Goal: Information Seeking & Learning: Learn about a topic

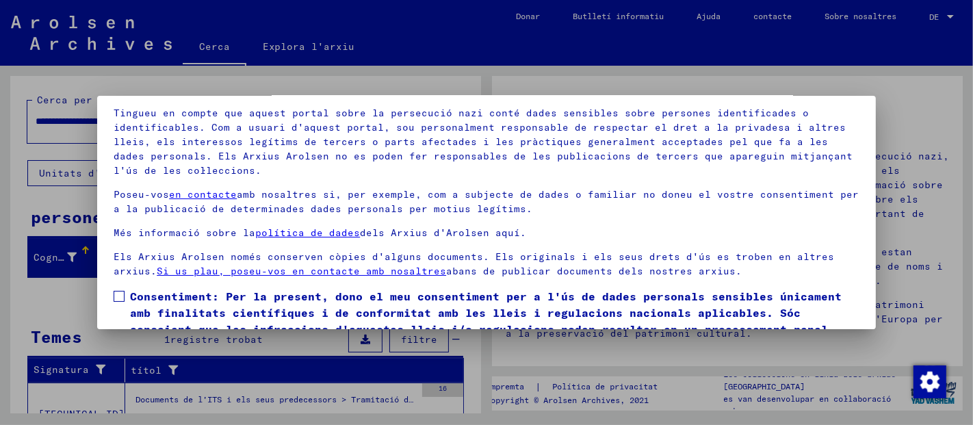
scroll to position [111, 0]
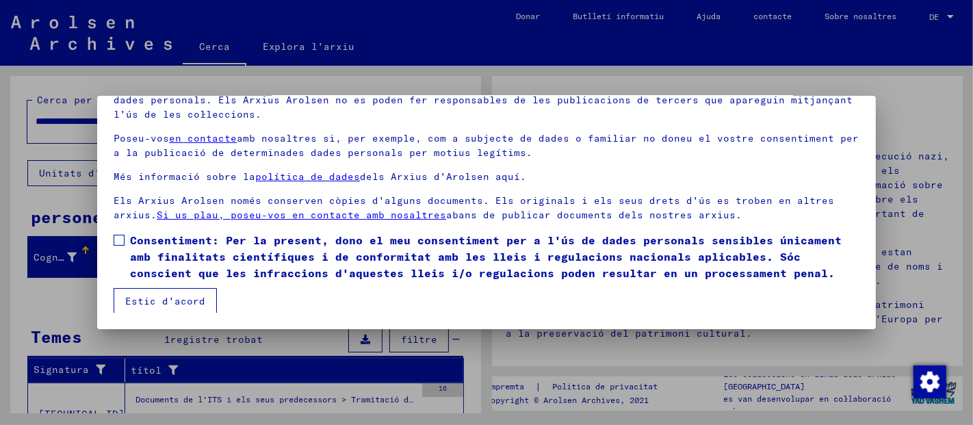
click at [118, 235] on span at bounding box center [119, 240] width 11 height 11
click at [156, 302] on font "Estic d'acord" at bounding box center [165, 301] width 80 height 12
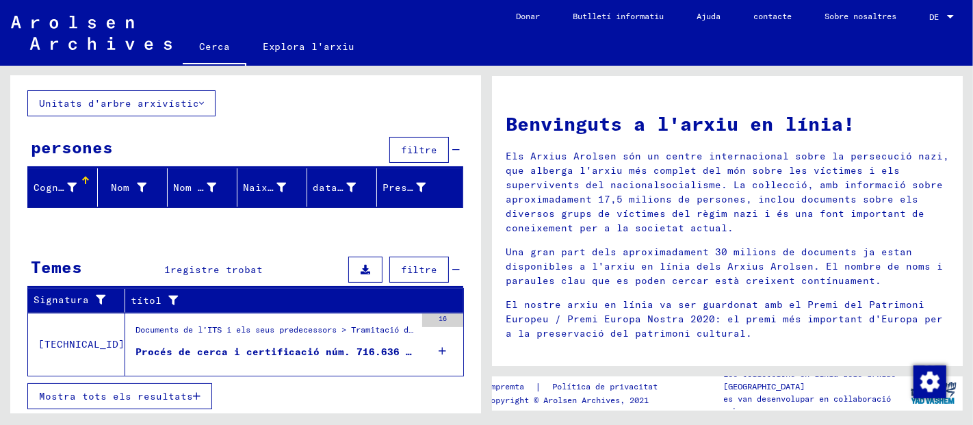
scroll to position [0, 0]
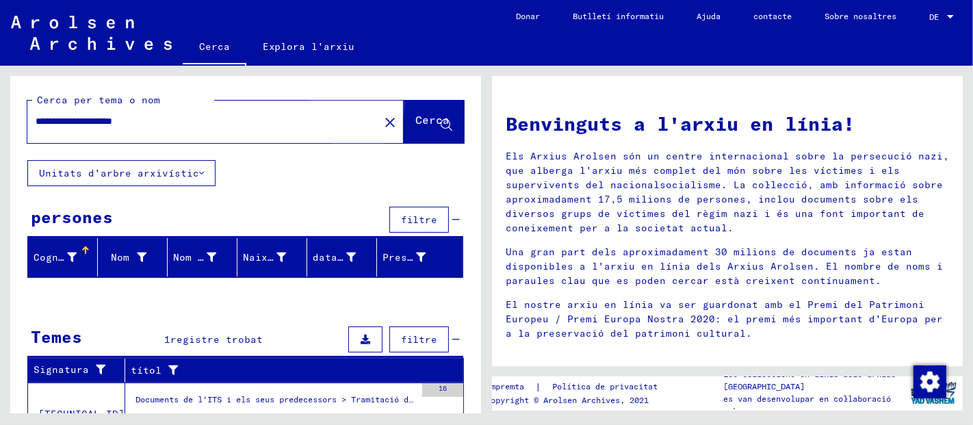
click at [415, 120] on font "Cerca" at bounding box center [432, 120] width 34 height 14
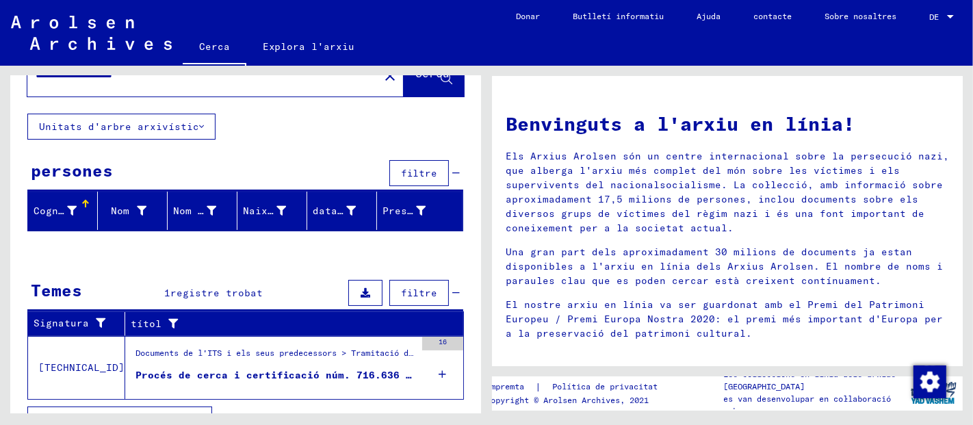
scroll to position [70, 0]
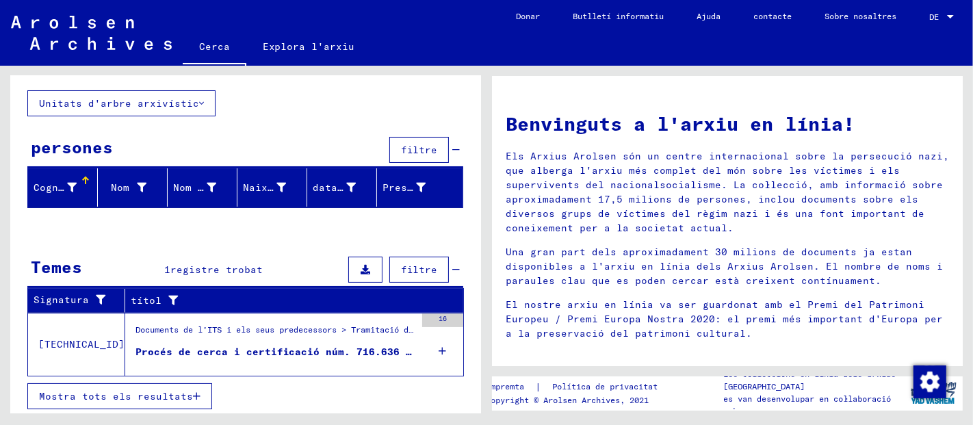
click at [257, 346] on font "Procés de cerca i certificació núm. 716.636 per a COMPTE [PERSON_NAME], [PERSON…" at bounding box center [486, 352] width 701 height 12
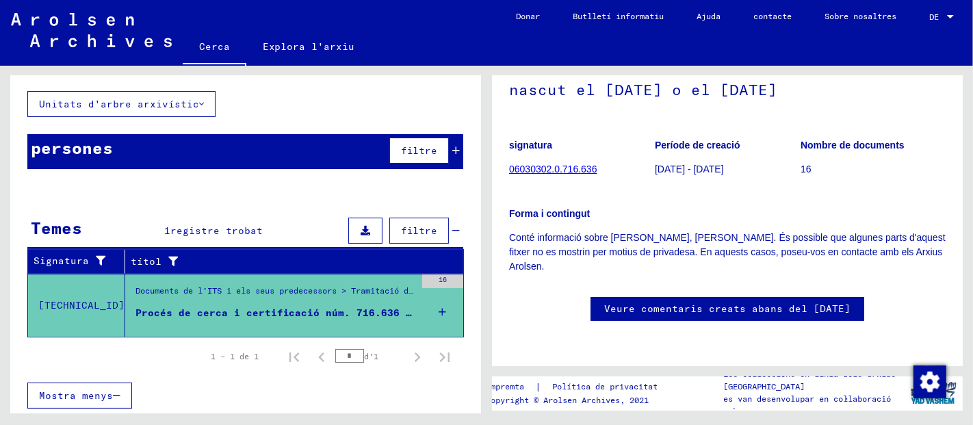
scroll to position [152, 0]
click at [439, 308] on icon at bounding box center [443, 312] width 8 height 48
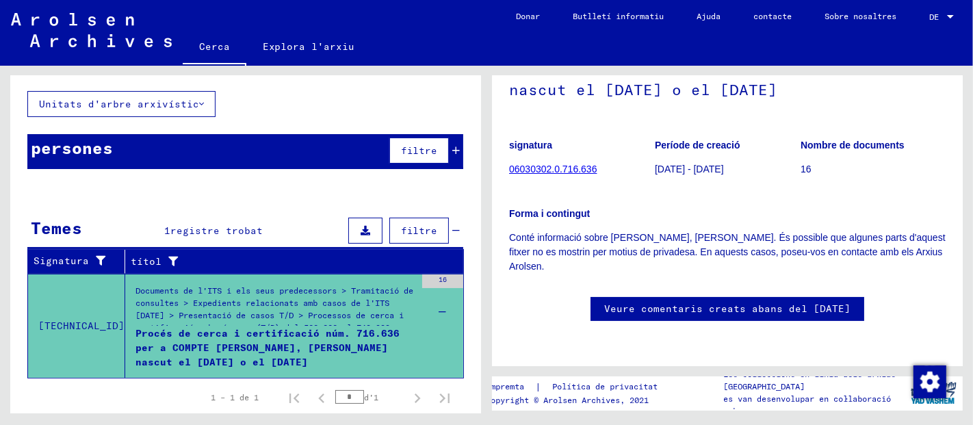
scroll to position [70, 0]
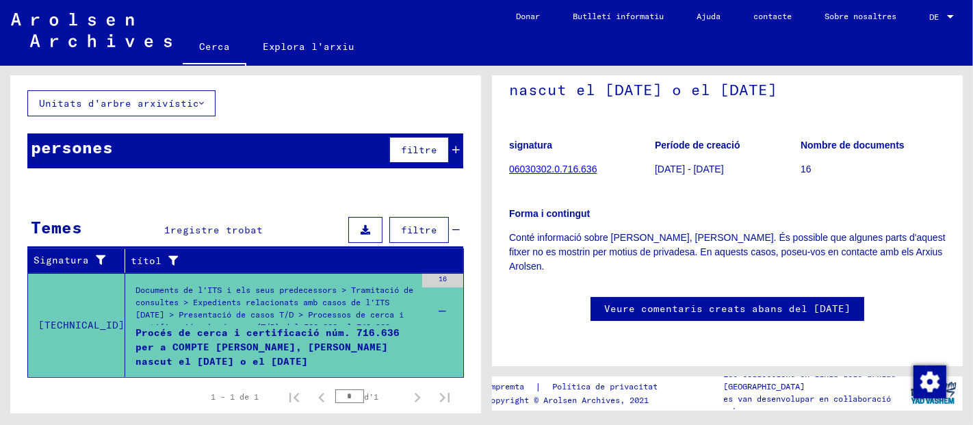
click at [319, 294] on div "Documents de l'ITS i els seus predecessors > Tramitació de consultes > Expedien…" at bounding box center [276, 308] width 280 height 48
click at [284, 337] on div "Procés de cerca i certificació núm. 716.636 per a COMPTE [PERSON_NAME], [PERSON…" at bounding box center [276, 346] width 280 height 41
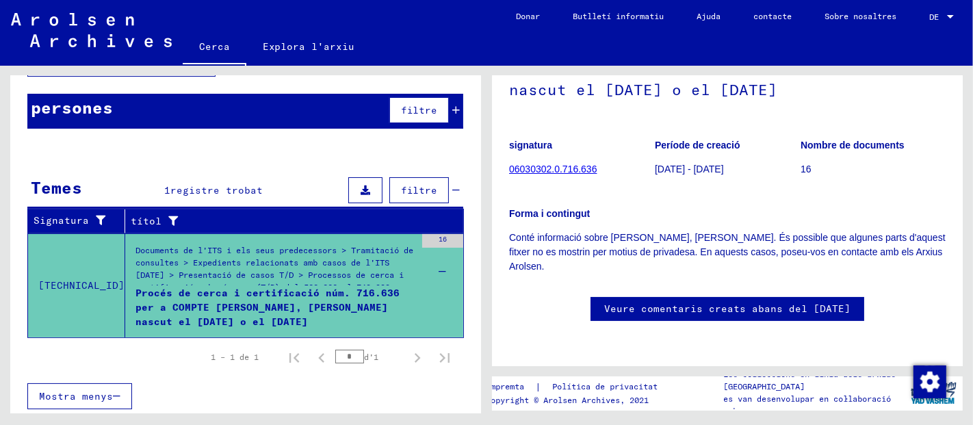
scroll to position [346, 0]
click at [238, 294] on font "Procés de cerca i certificació núm. 716.636 per a COMPTE [PERSON_NAME], [PERSON…" at bounding box center [268, 307] width 264 height 41
click at [250, 251] on font "Documents de l'ITS i els seus predecessors > Tramitació de consultes > Expedien…" at bounding box center [275, 281] width 278 height 72
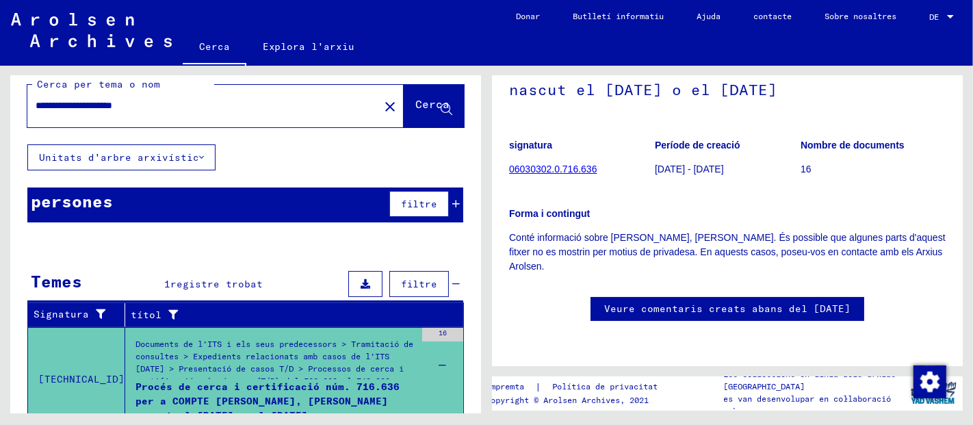
scroll to position [0, 0]
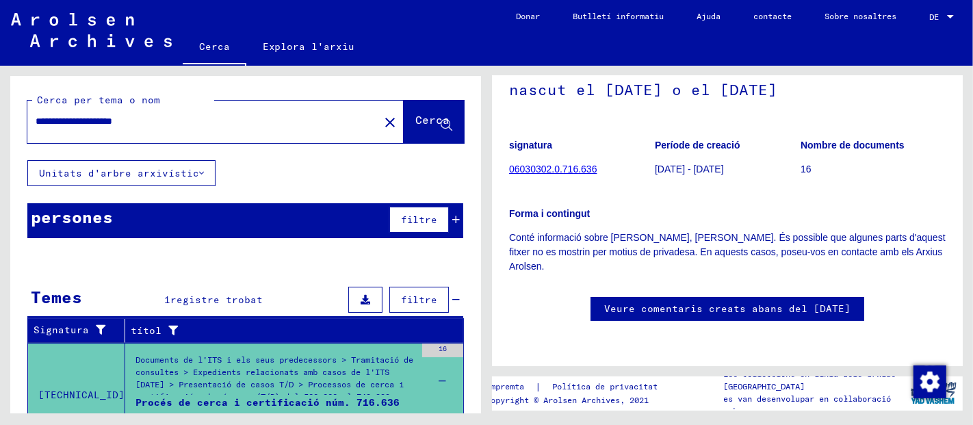
drag, startPoint x: 166, startPoint y: 119, endPoint x: 124, endPoint y: 122, distance: 41.8
click at [124, 122] on input "**********" at bounding box center [203, 121] width 335 height 14
type input "**********"
click at [415, 120] on font "Cerca" at bounding box center [432, 120] width 34 height 14
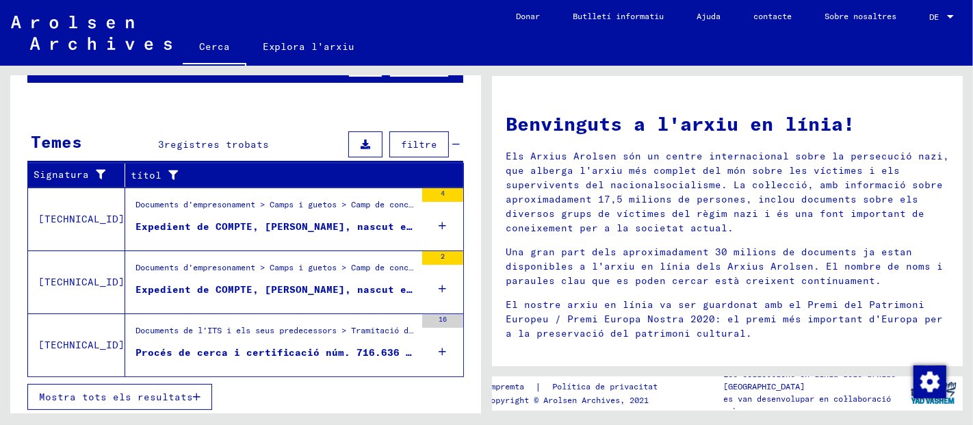
scroll to position [156, 0]
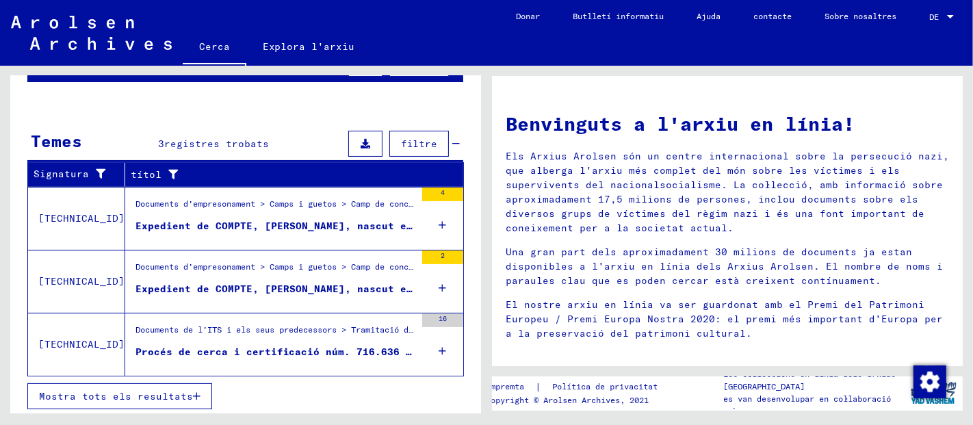
click at [289, 220] on font "Expedient de COMPTE, [PERSON_NAME], nascut el [DATE]" at bounding box center [296, 226] width 320 height 12
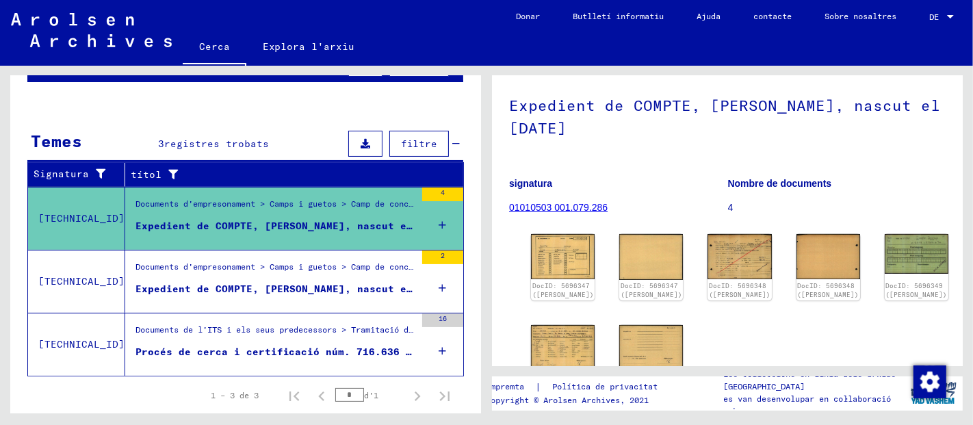
scroll to position [152, 0]
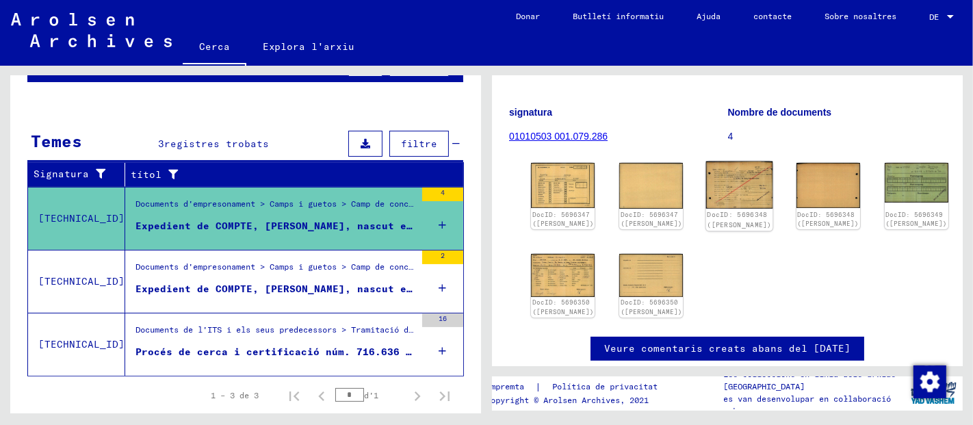
click at [706, 176] on img at bounding box center [739, 186] width 67 height 48
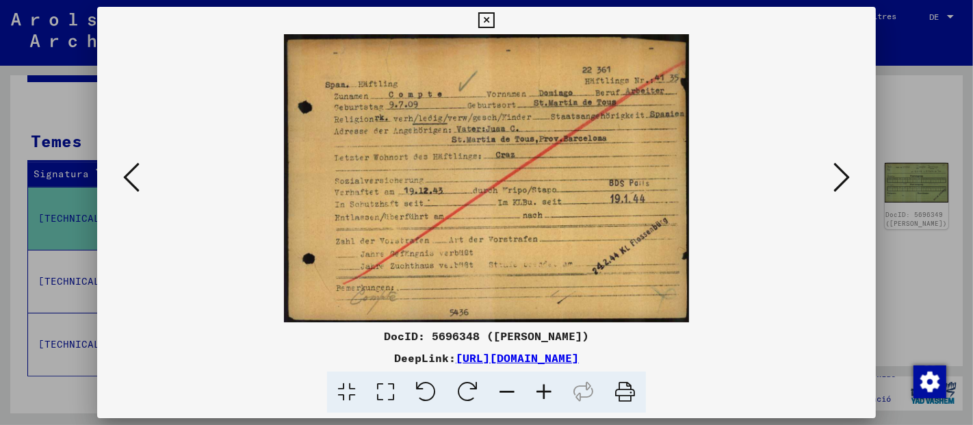
click at [847, 175] on icon at bounding box center [842, 177] width 16 height 33
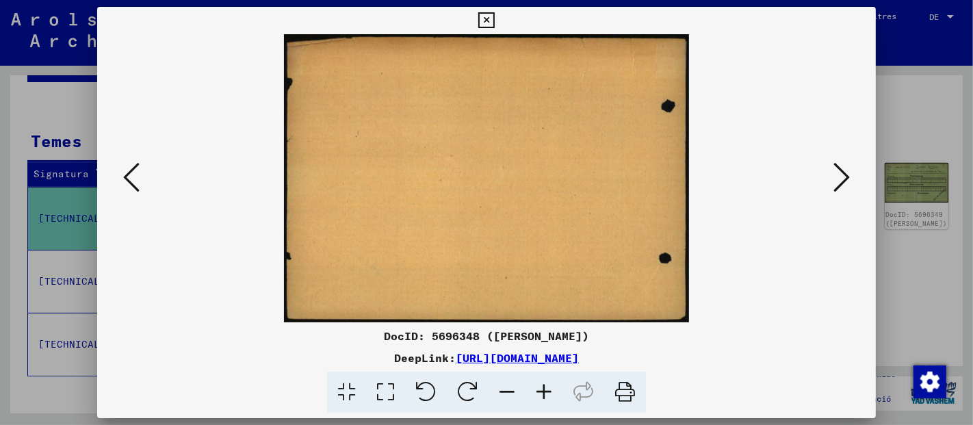
click at [847, 175] on icon at bounding box center [842, 177] width 16 height 33
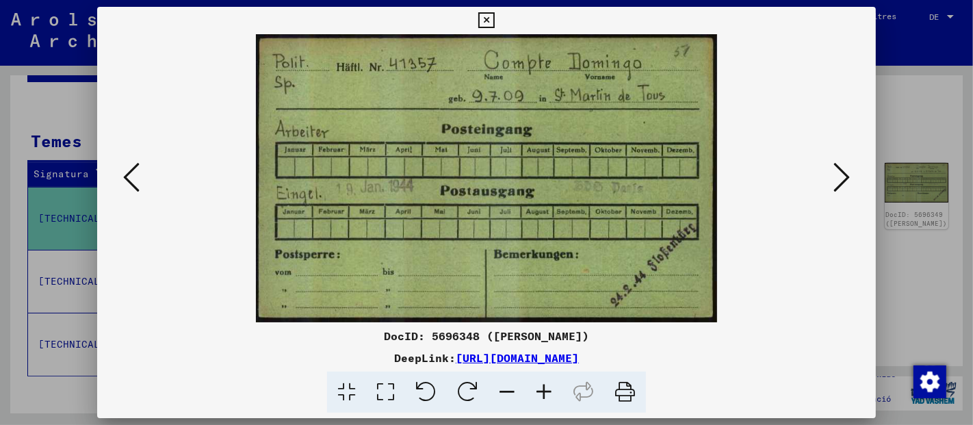
click at [847, 175] on icon at bounding box center [842, 177] width 16 height 33
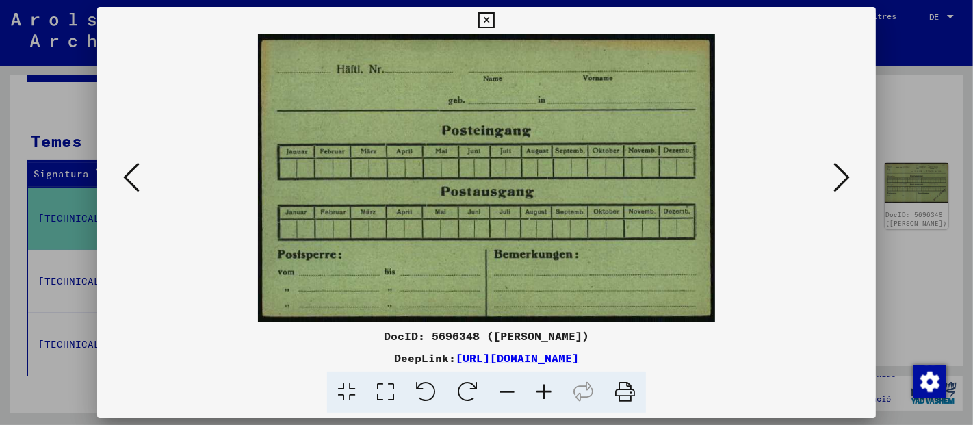
click at [847, 175] on icon at bounding box center [842, 177] width 16 height 33
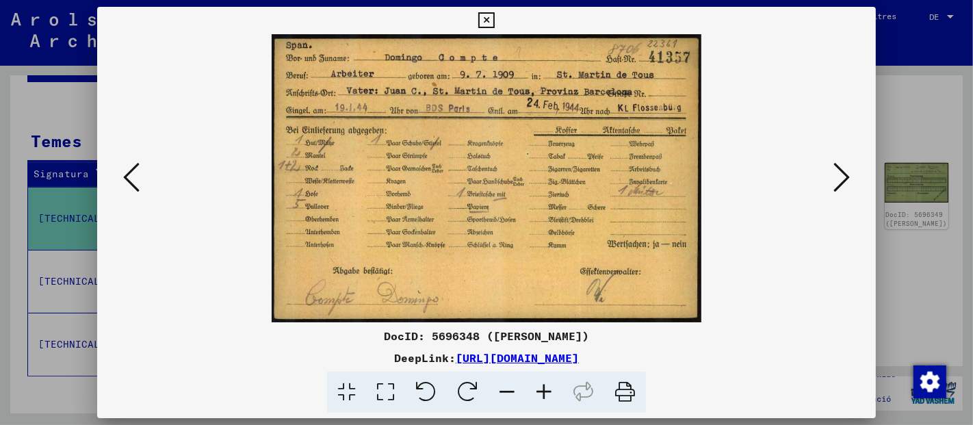
click at [847, 175] on icon at bounding box center [842, 177] width 16 height 33
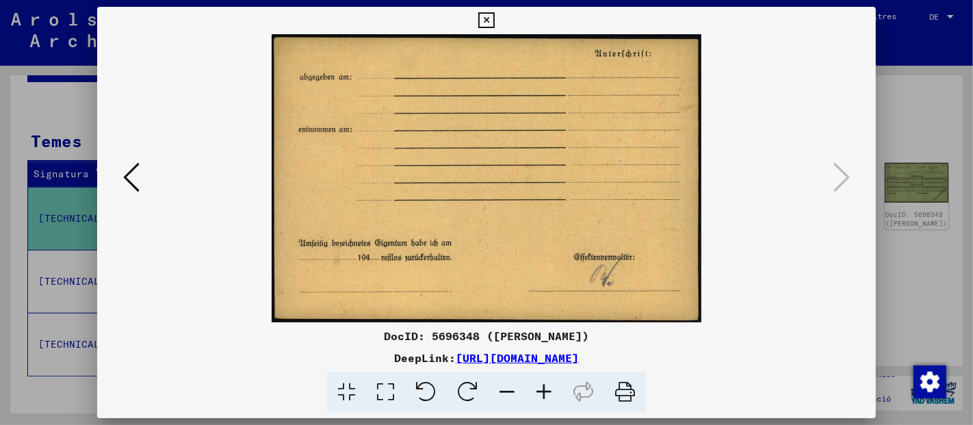
click at [485, 18] on icon at bounding box center [486, 20] width 16 height 16
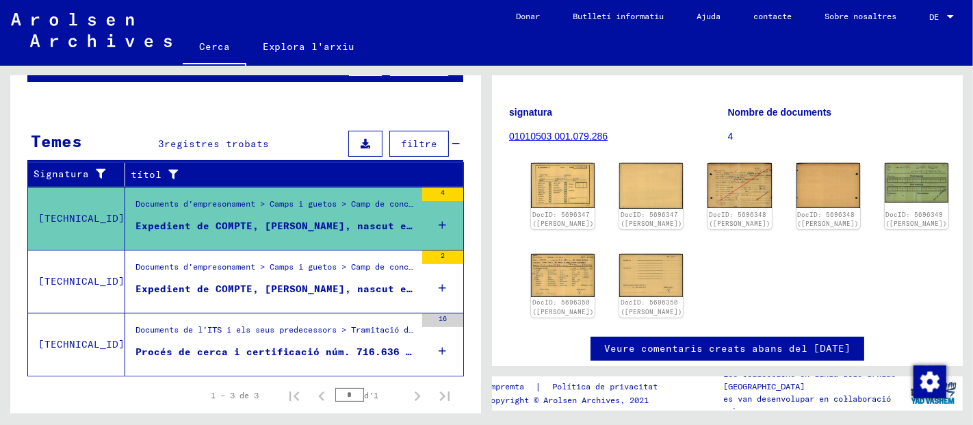
click at [257, 283] on font "Expedient de COMPTE, [PERSON_NAME], nascut el [DATE]" at bounding box center [296, 289] width 320 height 12
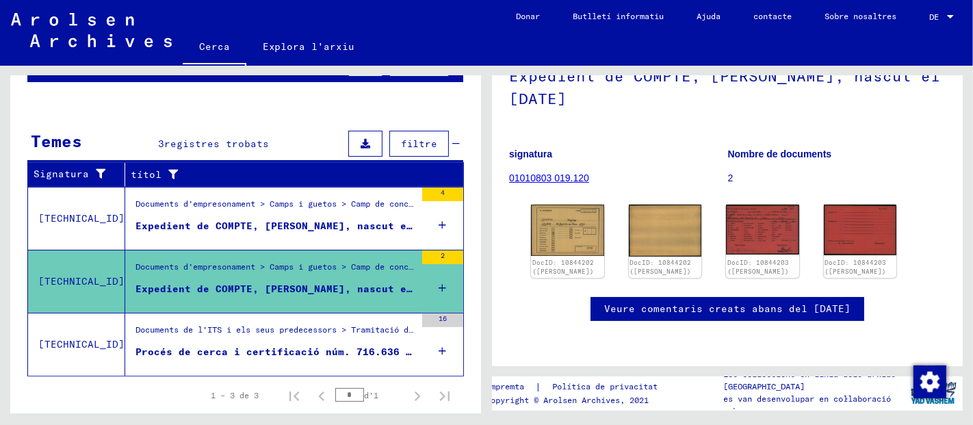
scroll to position [152, 0]
click at [569, 203] on img at bounding box center [567, 230] width 77 height 54
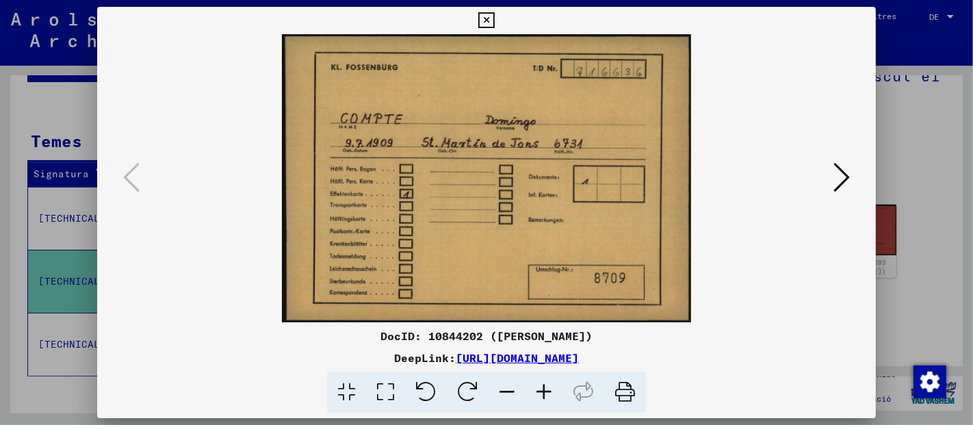
click at [842, 173] on icon at bounding box center [842, 177] width 16 height 33
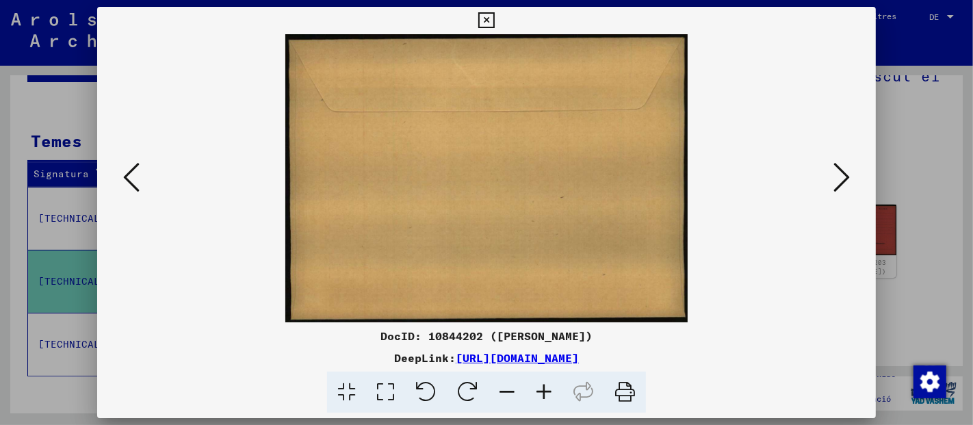
click at [842, 173] on icon at bounding box center [842, 177] width 16 height 33
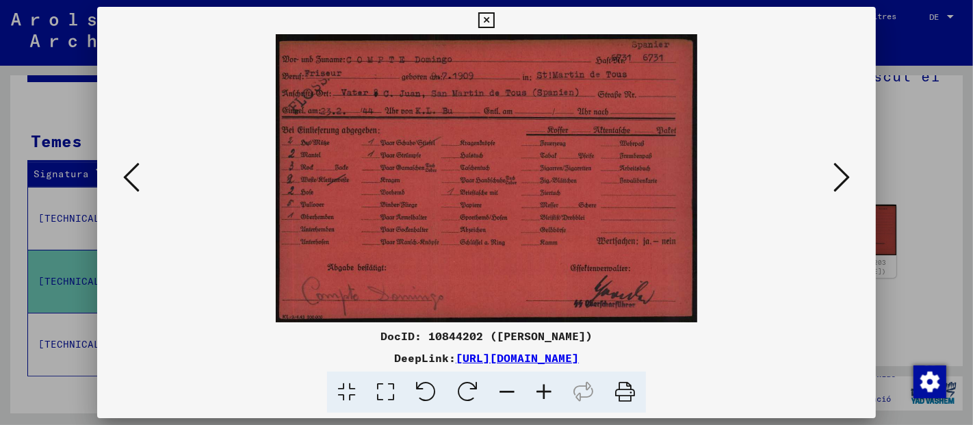
click at [488, 18] on icon at bounding box center [486, 20] width 16 height 16
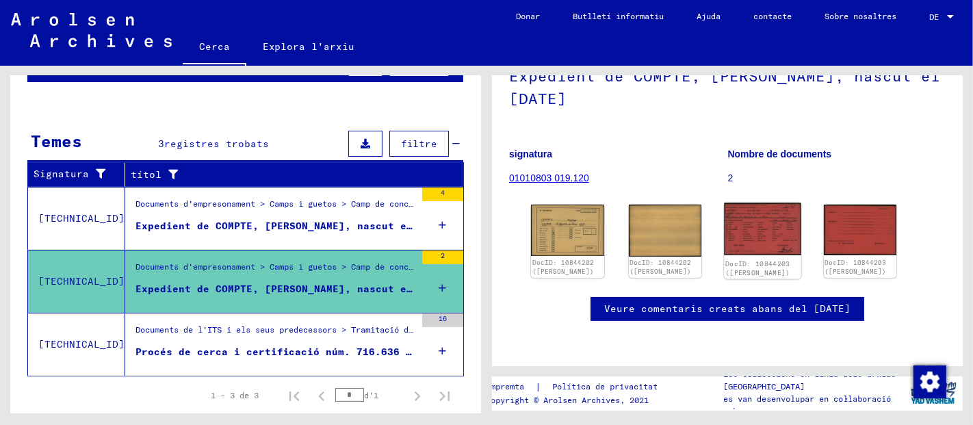
click at [754, 203] on img at bounding box center [762, 229] width 77 height 53
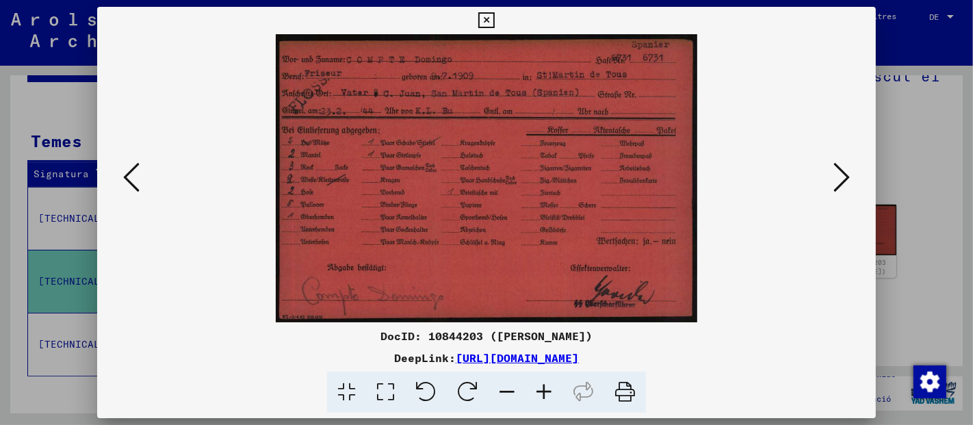
click at [847, 176] on icon at bounding box center [842, 177] width 16 height 33
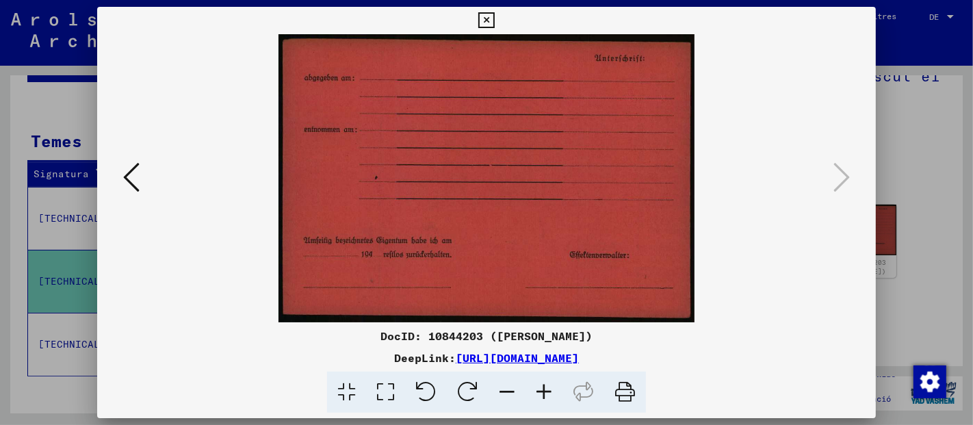
click at [127, 175] on icon at bounding box center [131, 177] width 16 height 33
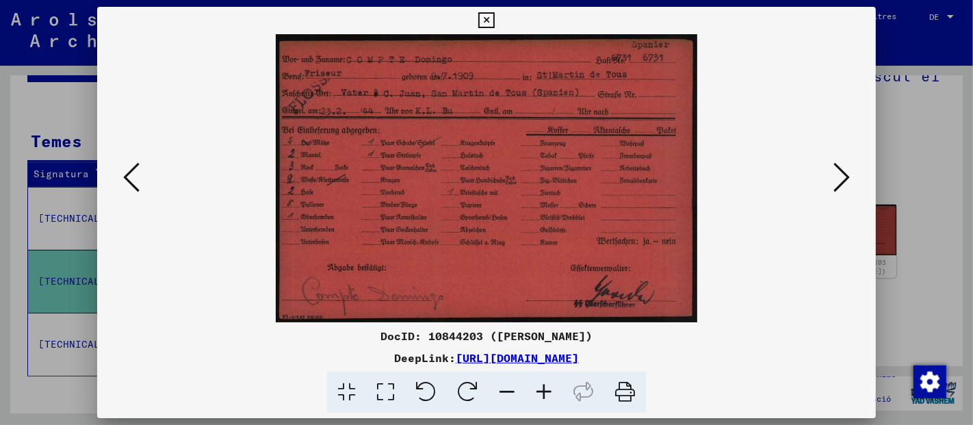
click at [127, 175] on icon at bounding box center [131, 177] width 16 height 33
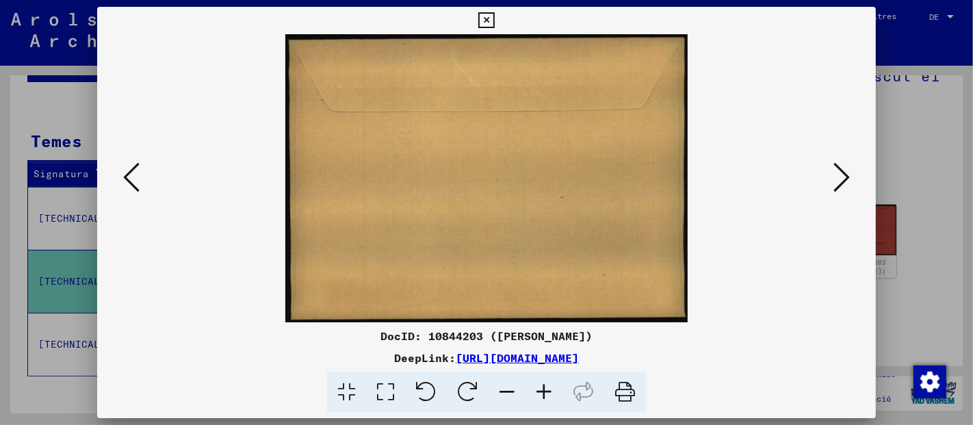
click at [127, 175] on icon at bounding box center [131, 177] width 16 height 33
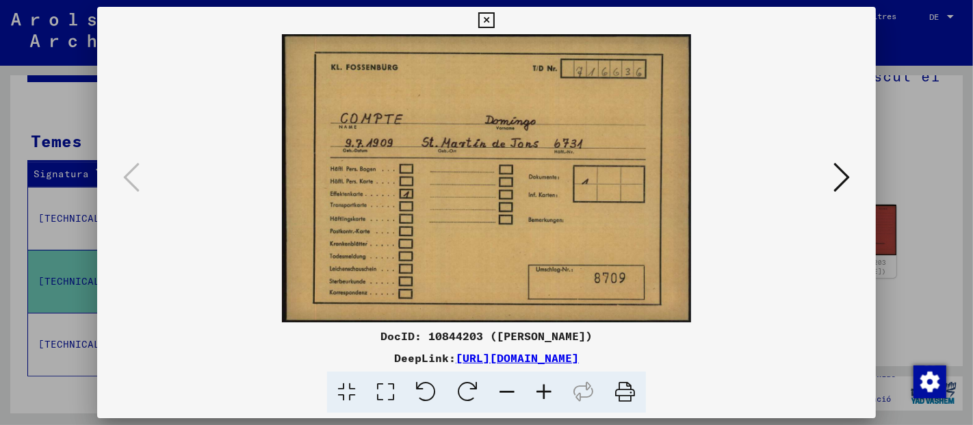
click at [485, 16] on icon at bounding box center [486, 20] width 16 height 16
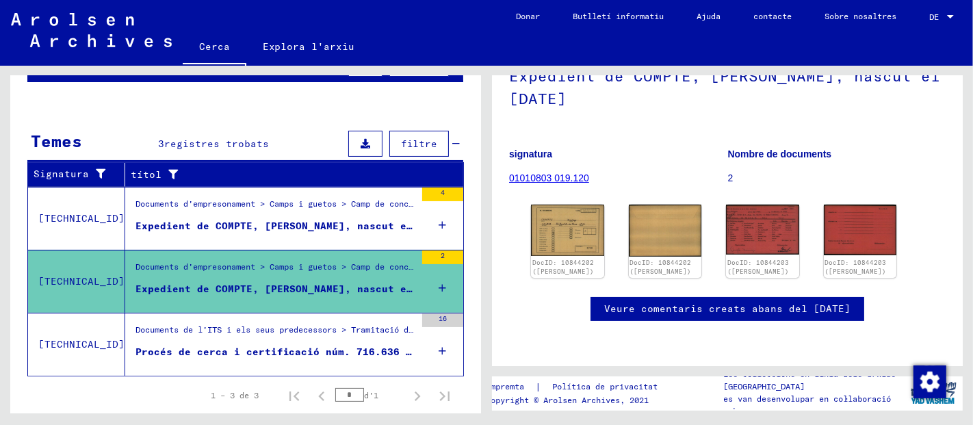
click at [361, 327] on font "Documents de l'ITS i els seus predecessors > Tramitació de consultes > Expedien…" at bounding box center [855, 329] width 1439 height 10
